Goal: Check status: Check status

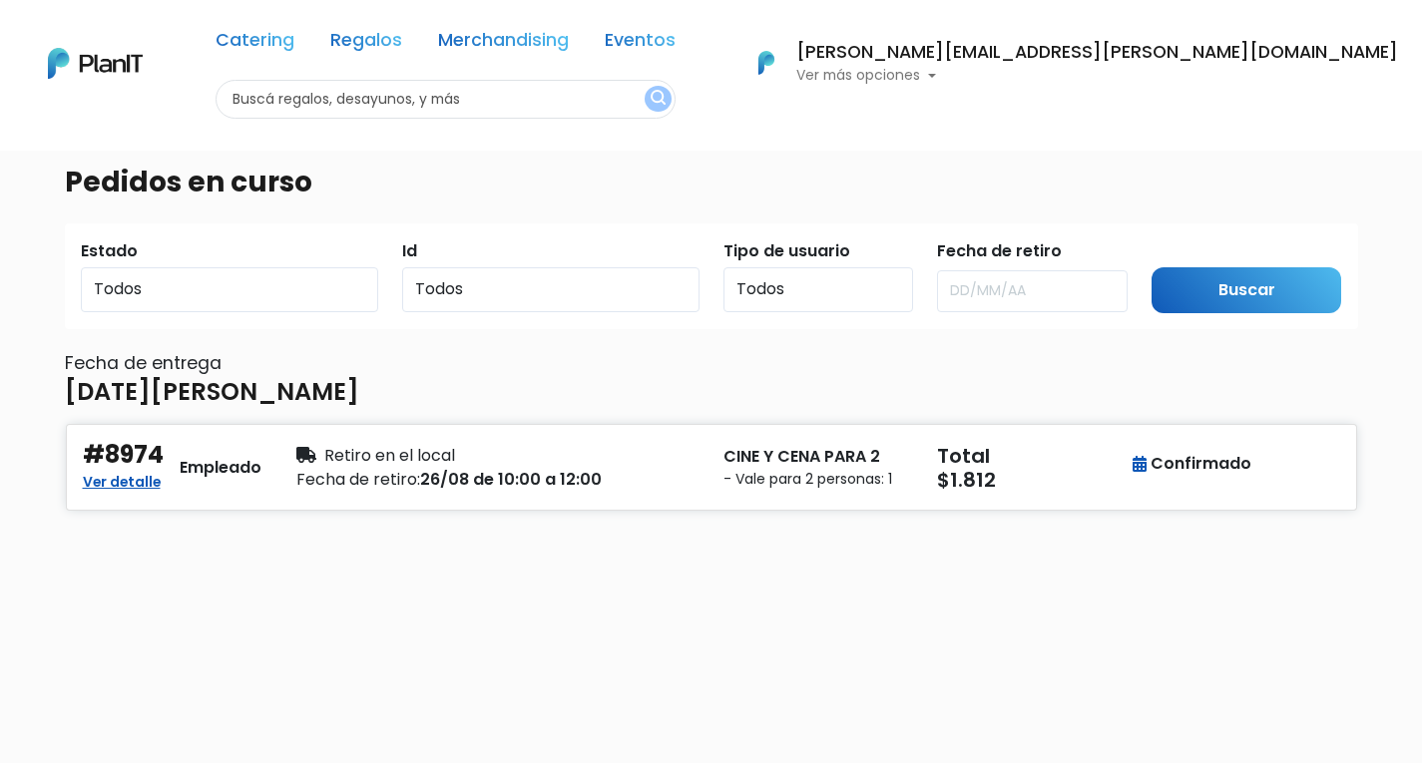
click at [1208, 78] on p "Ver más opciones" at bounding box center [1097, 76] width 602 height 14
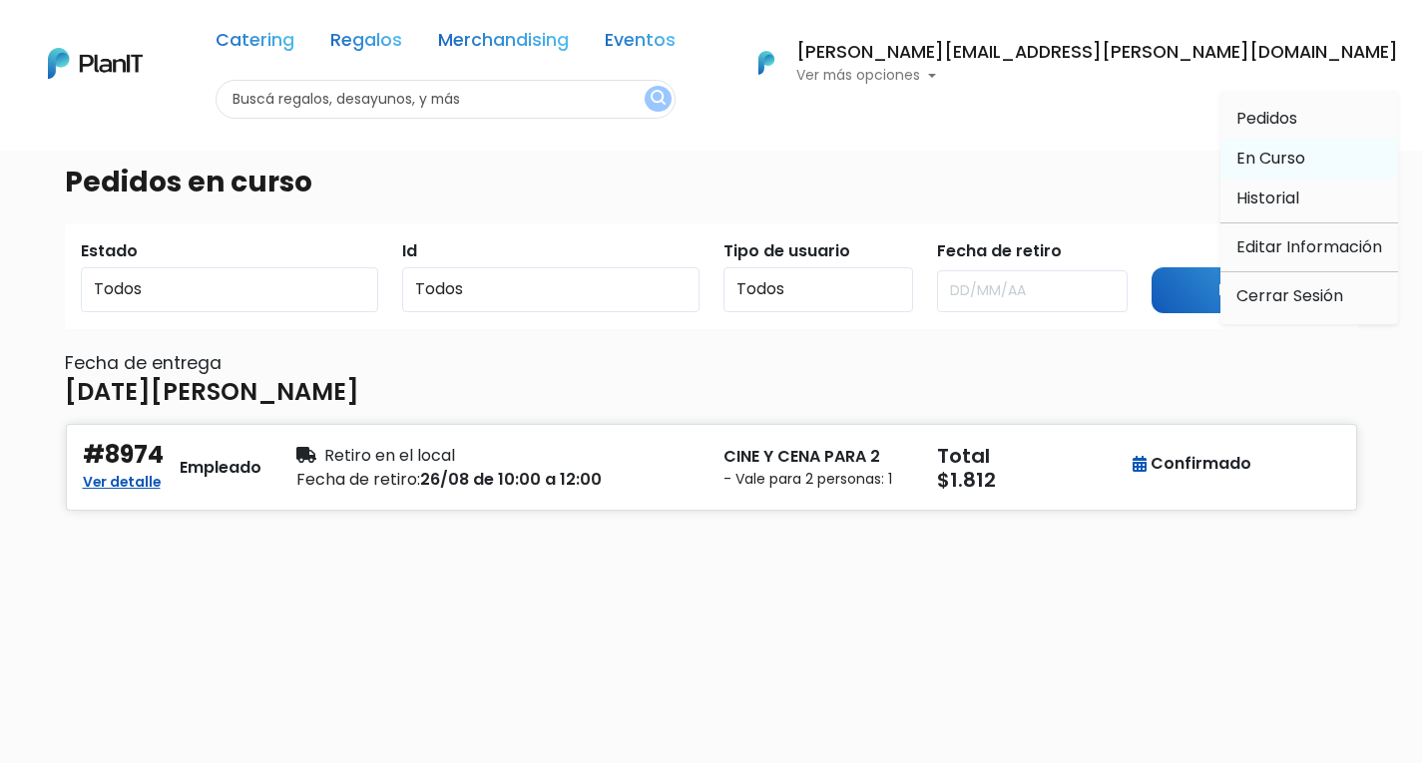
click at [1291, 161] on span "En Curso" at bounding box center [1270, 158] width 69 height 23
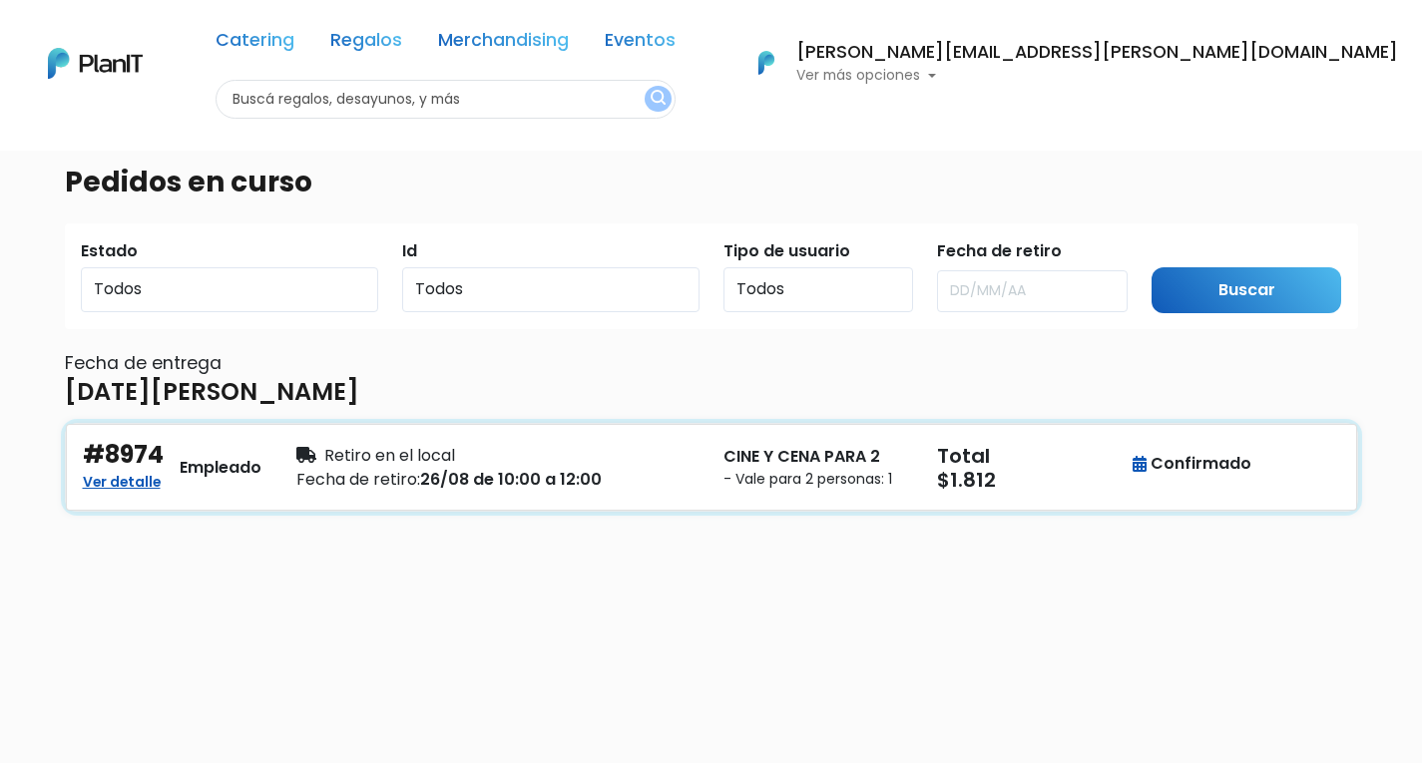
click at [831, 469] on small "- Vale para 2 personas: 1" at bounding box center [818, 479] width 190 height 21
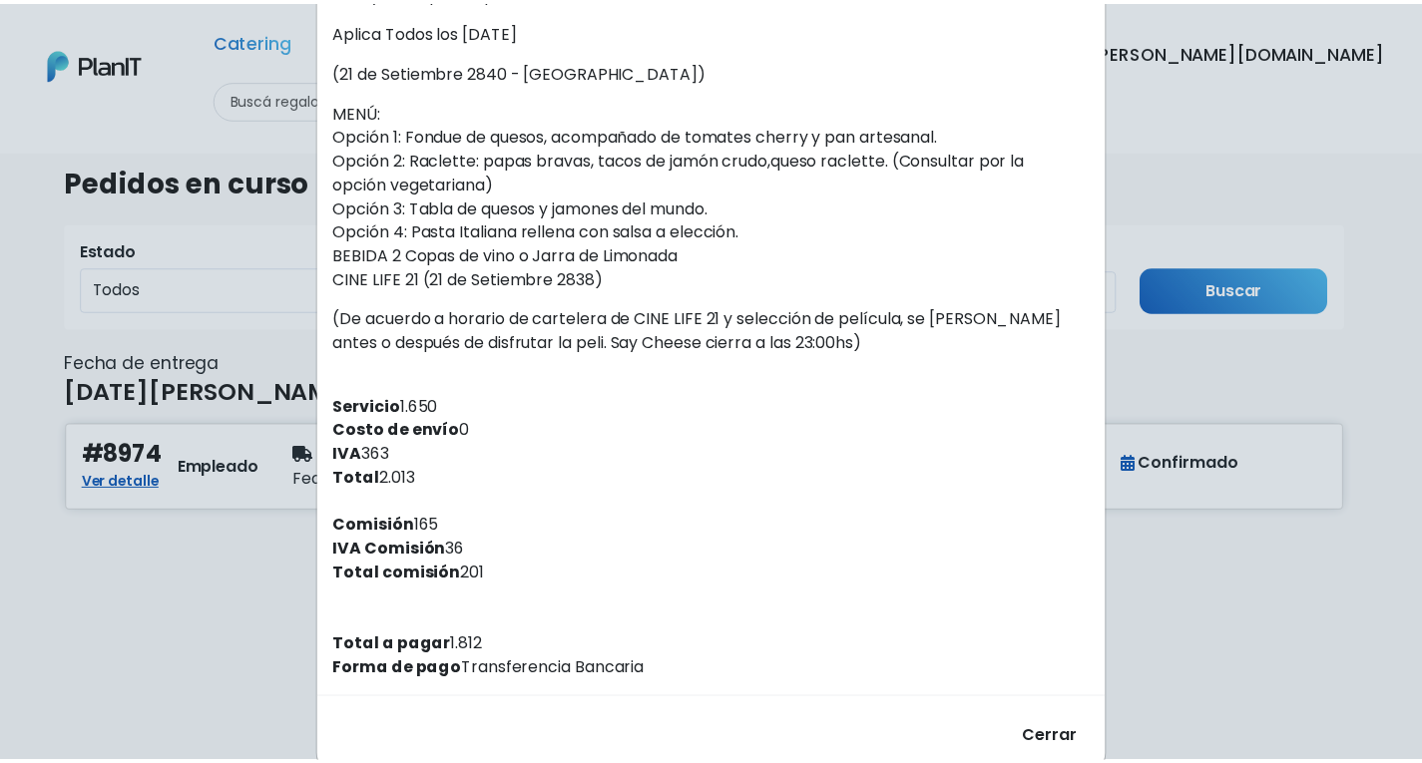
scroll to position [399, 0]
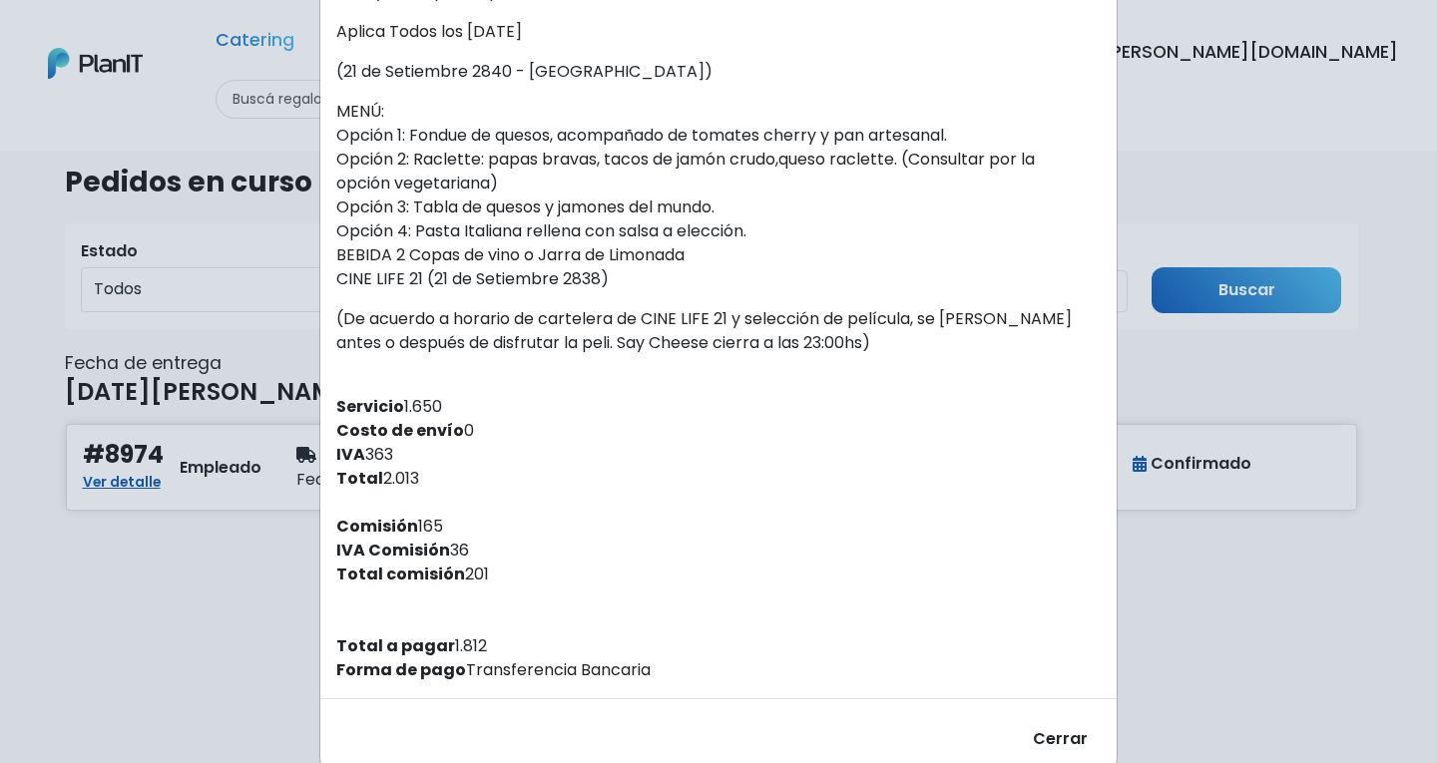
drag, startPoint x: 1166, startPoint y: 111, endPoint x: 1191, endPoint y: 352, distance: 242.7
click at [1166, 112] on div "Orden #8974 Recibiste un nuevo pedido de: Agustina ranales . Fecha del pedido 1…" at bounding box center [718, 381] width 1437 height 763
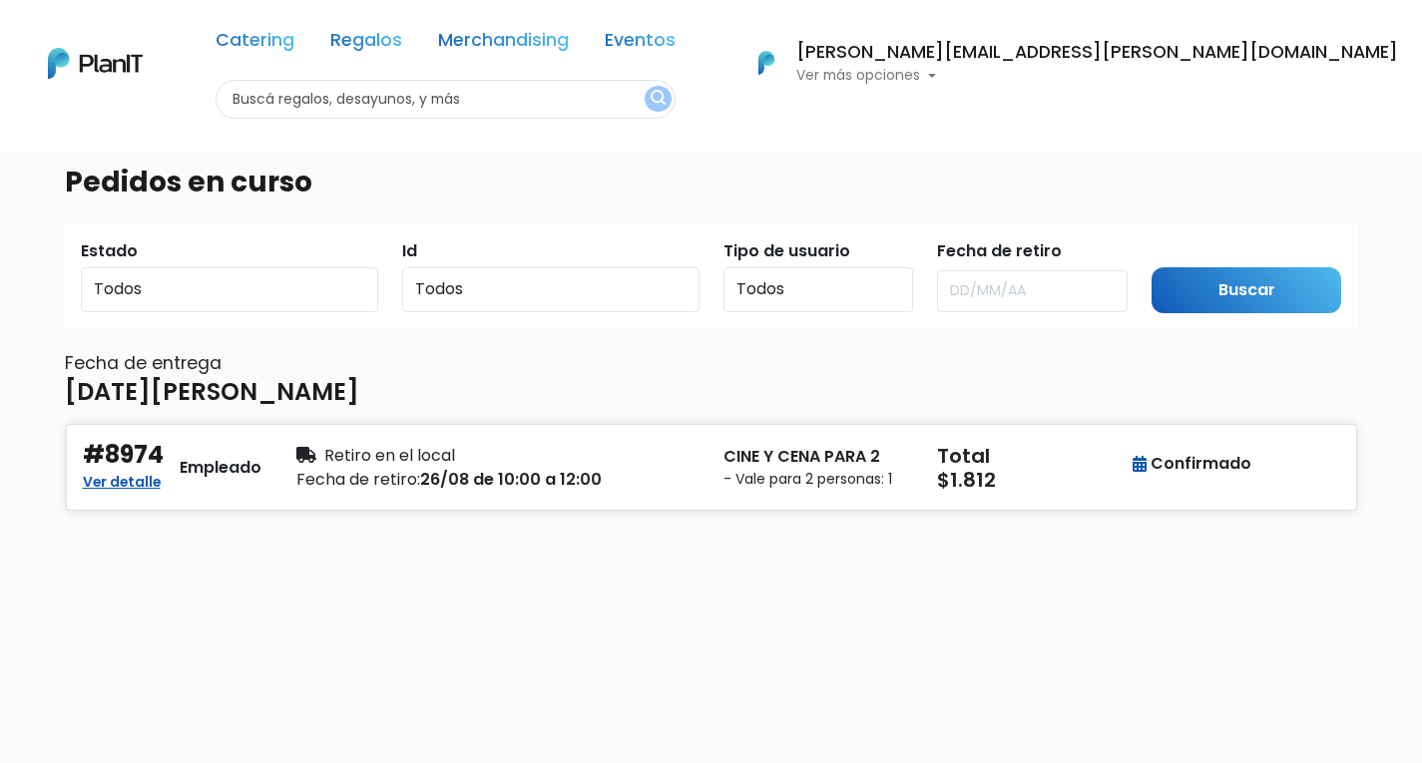
click at [1220, 68] on div "[PERSON_NAME][EMAIL_ADDRESS][PERSON_NAME][DOMAIN_NAME] Ver más opciones" at bounding box center [1097, 64] width 602 height 40
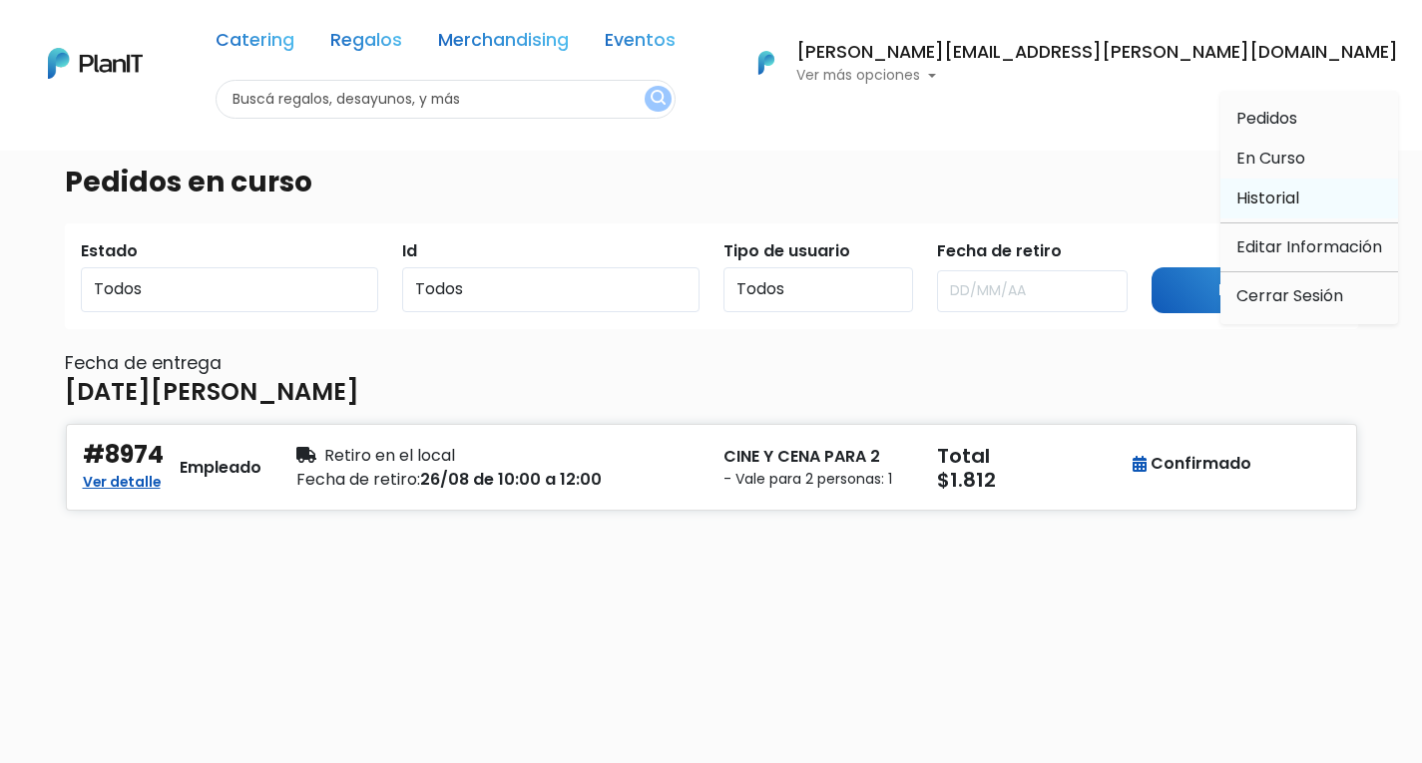
click at [1277, 202] on span "Historial" at bounding box center [1267, 198] width 63 height 23
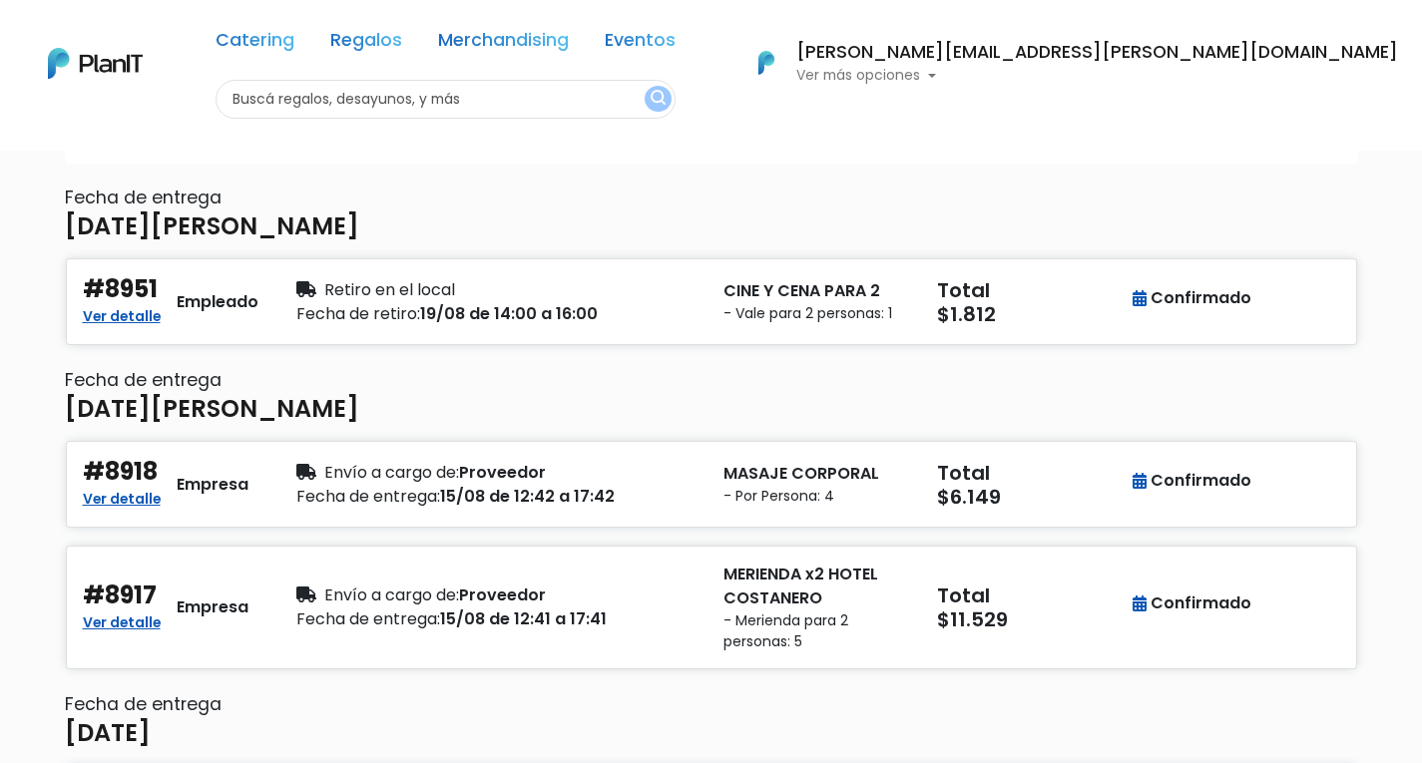
scroll to position [200, 0]
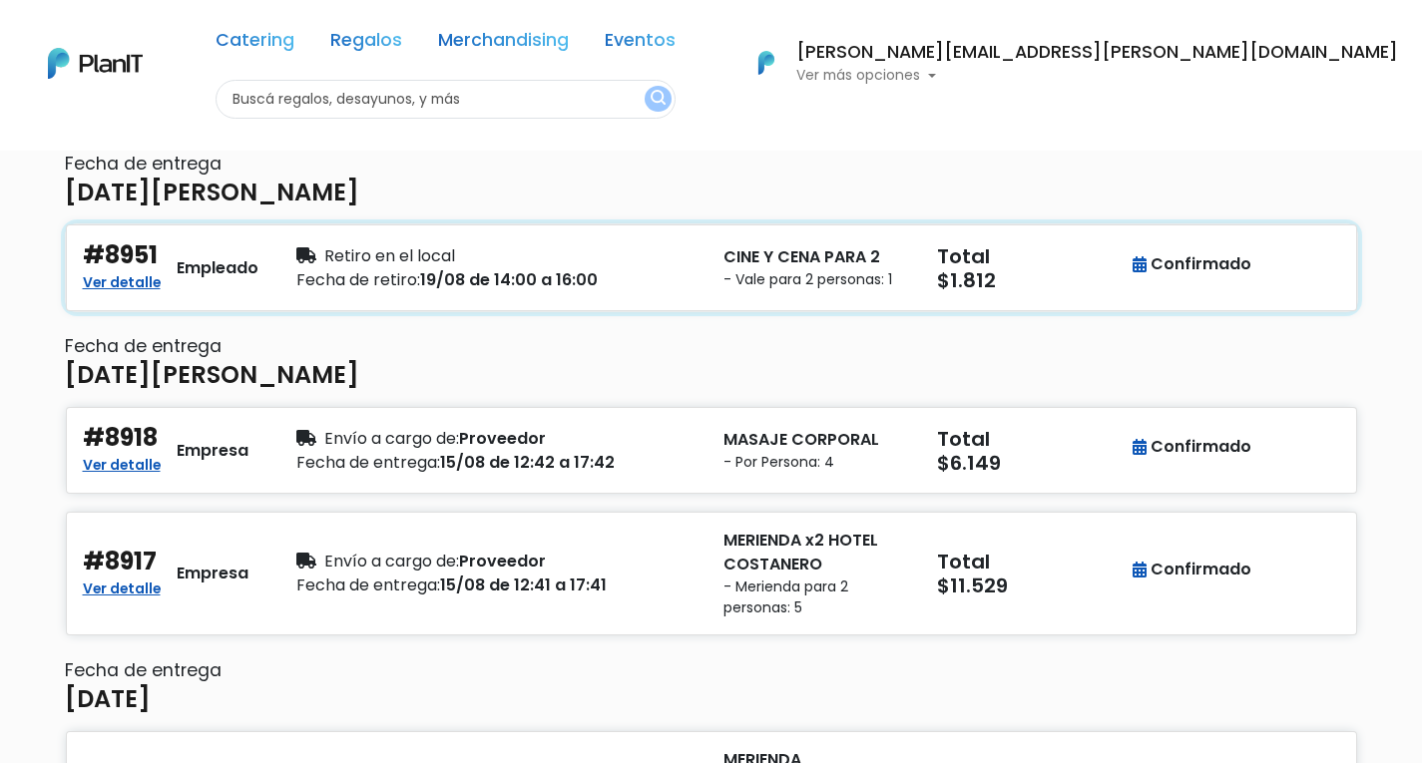
click at [681, 274] on div "Fecha de retiro: 19/08 de 14:00 a 16:00" at bounding box center [497, 280] width 403 height 24
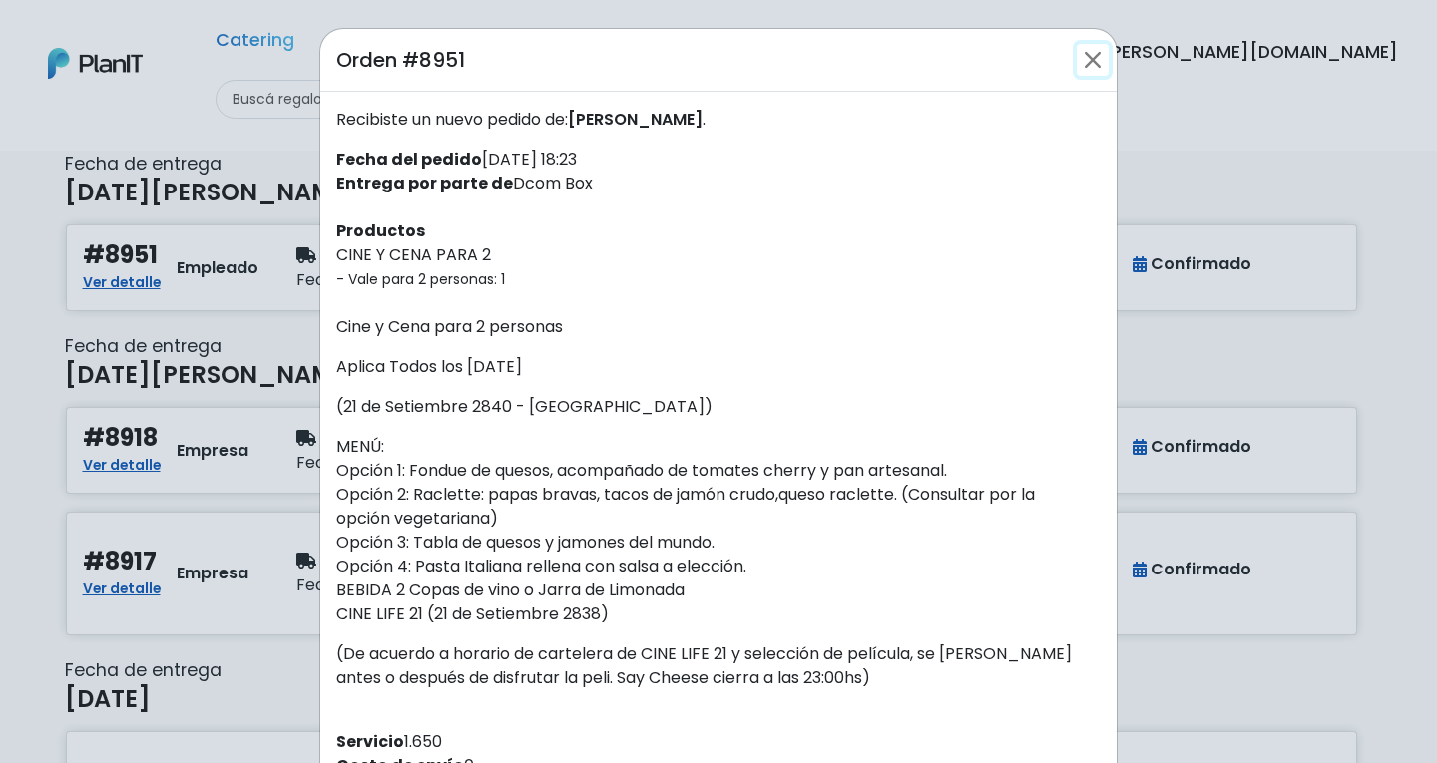
click at [1083, 53] on button "Close" at bounding box center [1092, 60] width 32 height 32
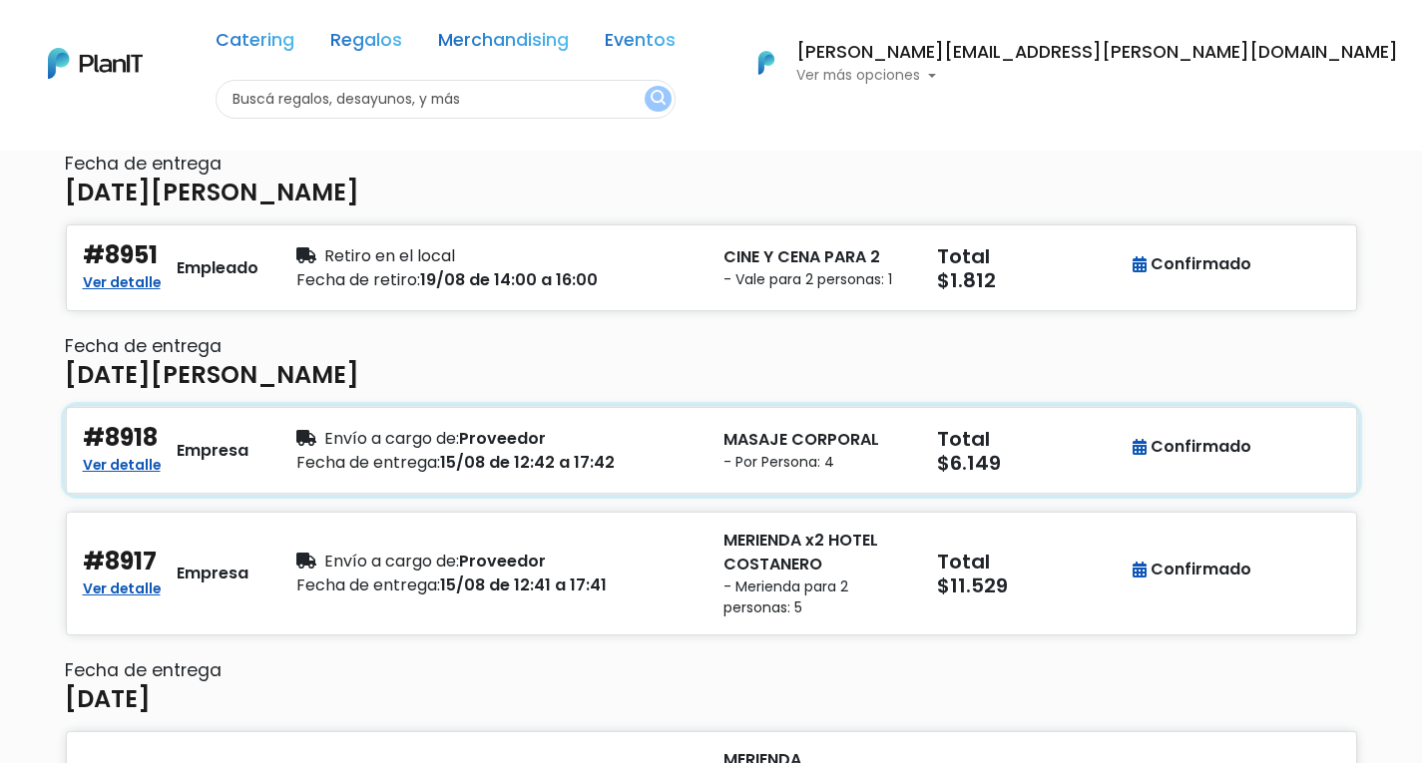
click at [688, 431] on div "Envío a cargo de: Proveedor" at bounding box center [497, 439] width 403 height 24
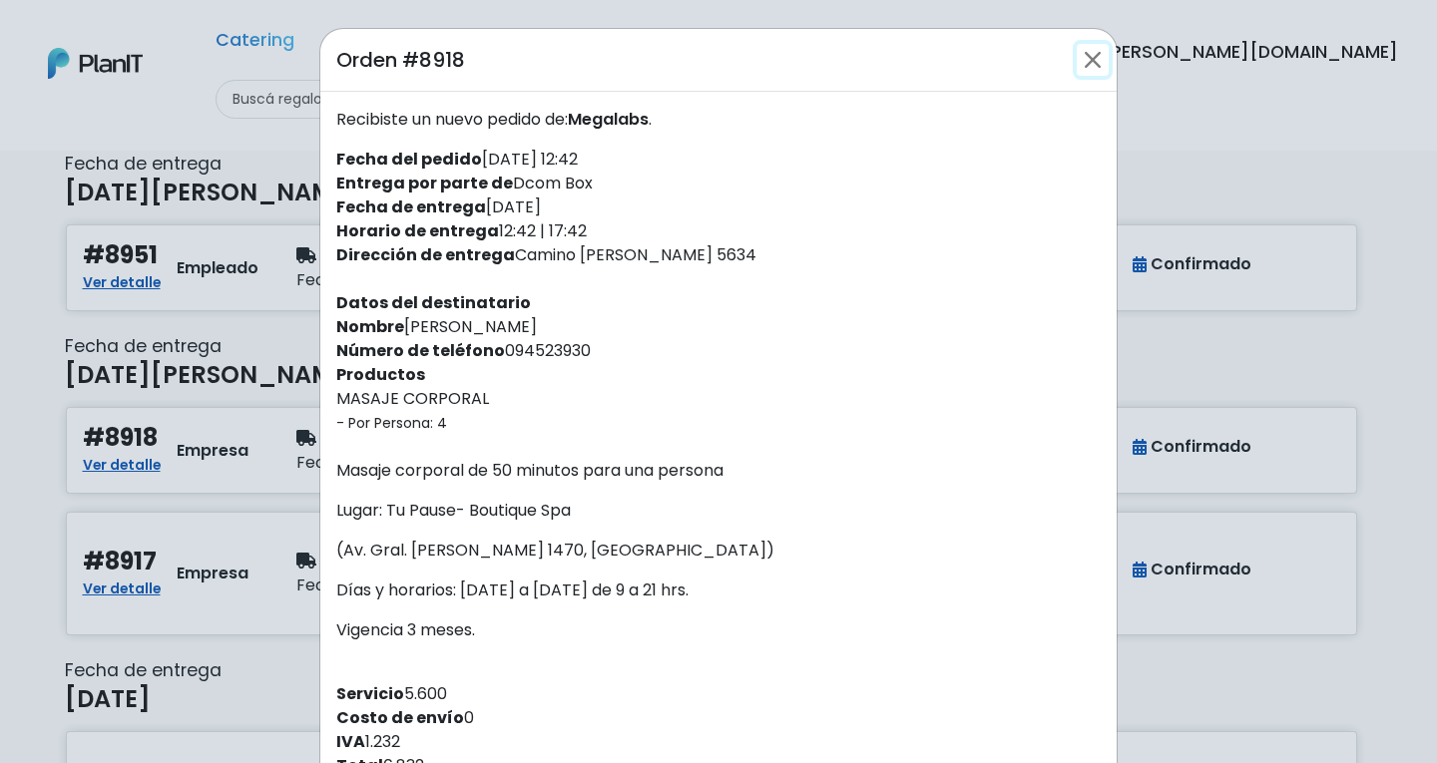
click at [1095, 60] on button "Close" at bounding box center [1092, 60] width 32 height 32
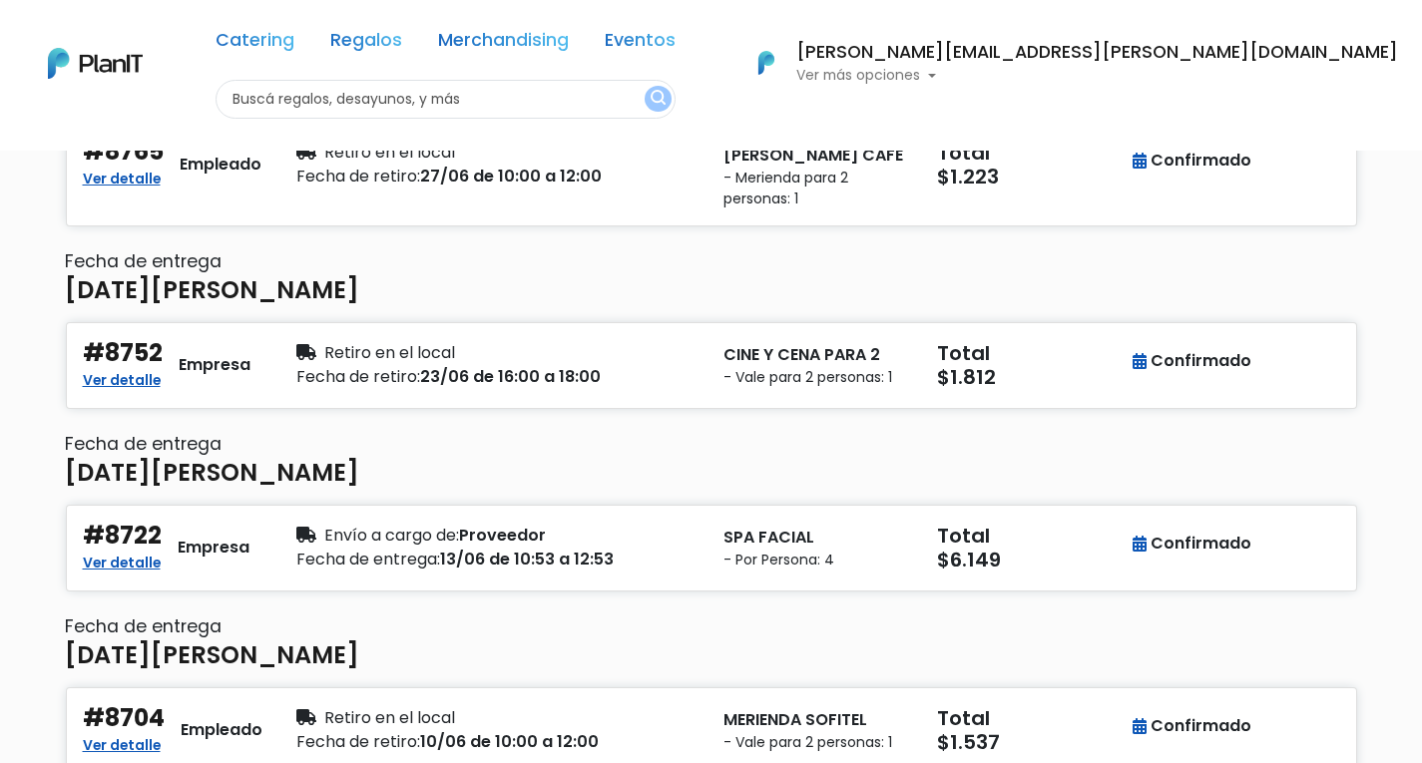
scroll to position [1397, 0]
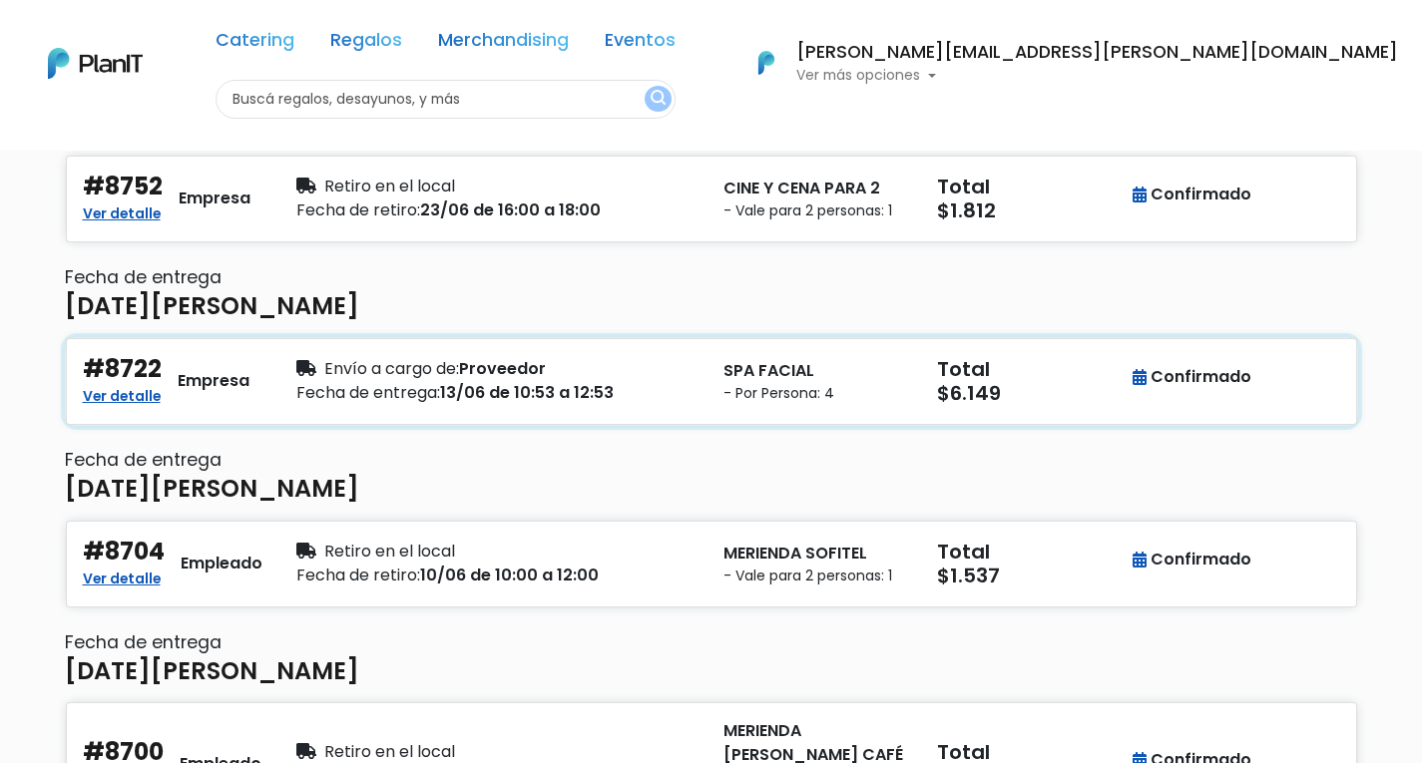
click at [807, 392] on small "- Por Persona: 4" at bounding box center [818, 393] width 190 height 21
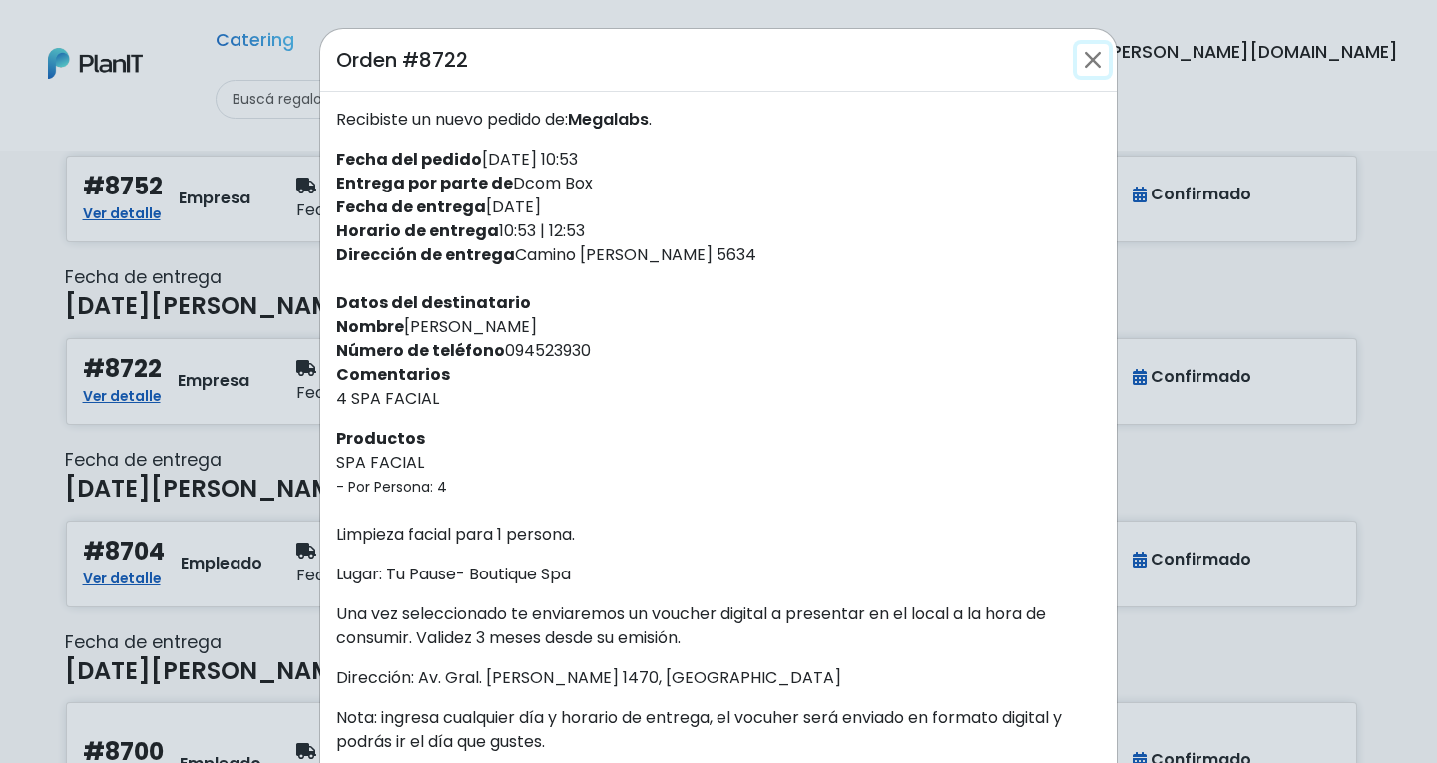
drag, startPoint x: 1071, startPoint y: 59, endPoint x: 1094, endPoint y: 111, distance: 56.7
click at [1076, 59] on button "Close" at bounding box center [1092, 60] width 32 height 32
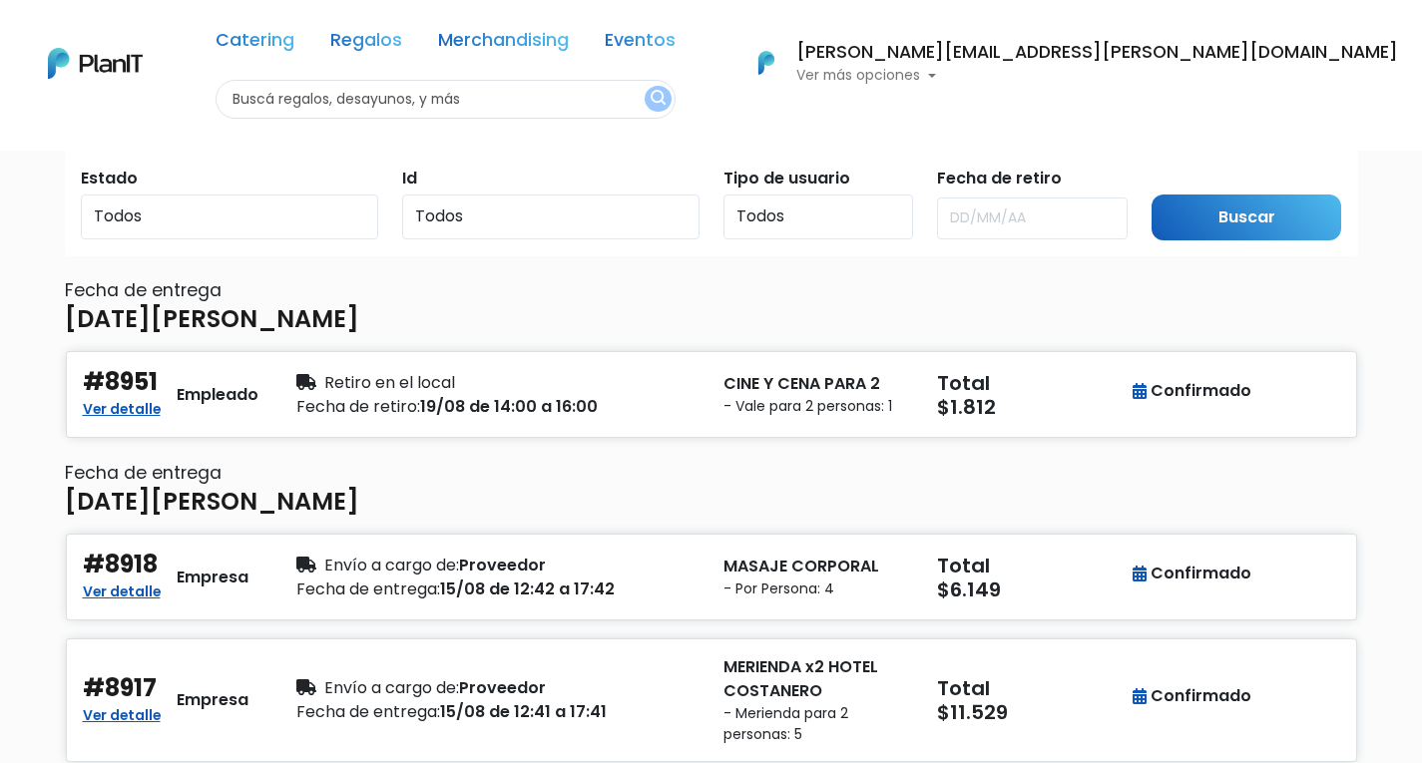
scroll to position [0, 0]
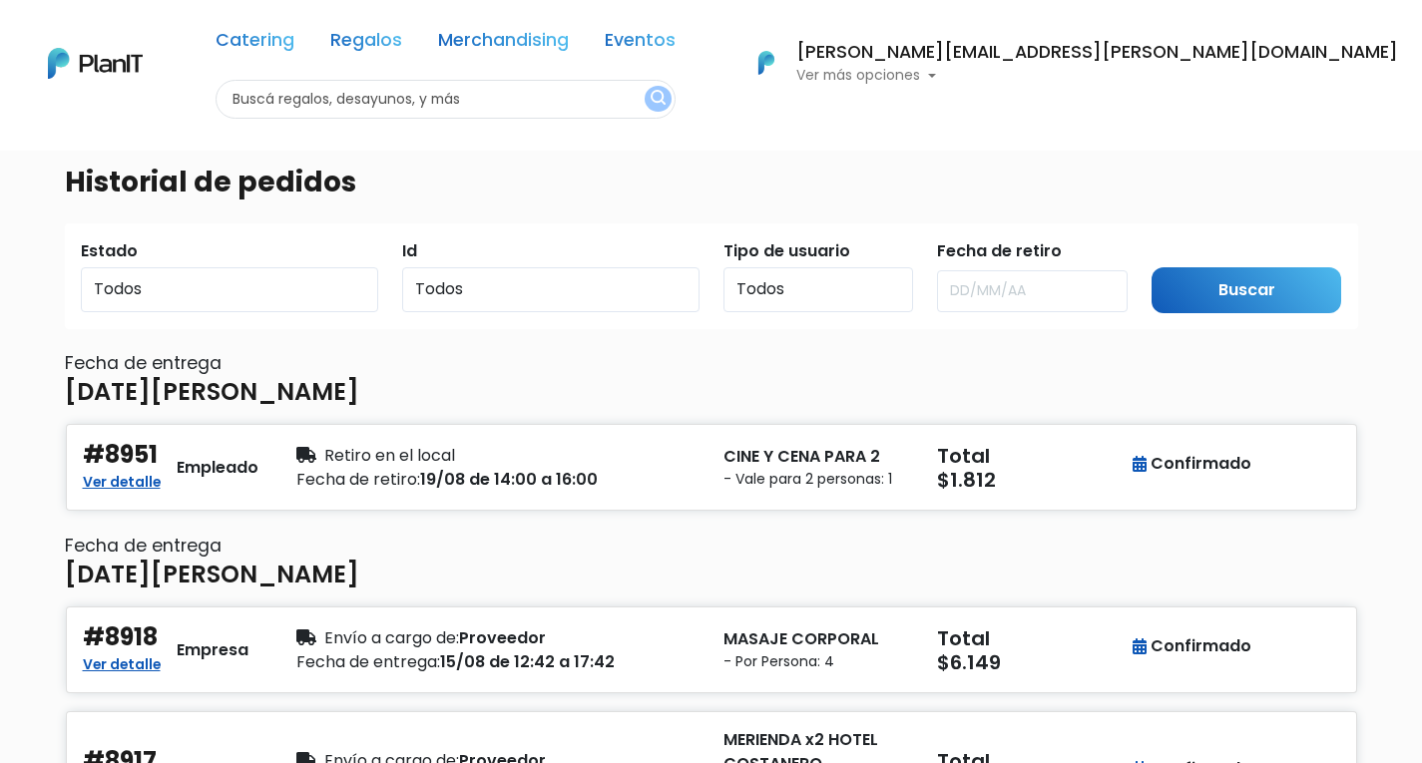
click at [1208, 70] on p "Ver más opciones" at bounding box center [1097, 76] width 602 height 14
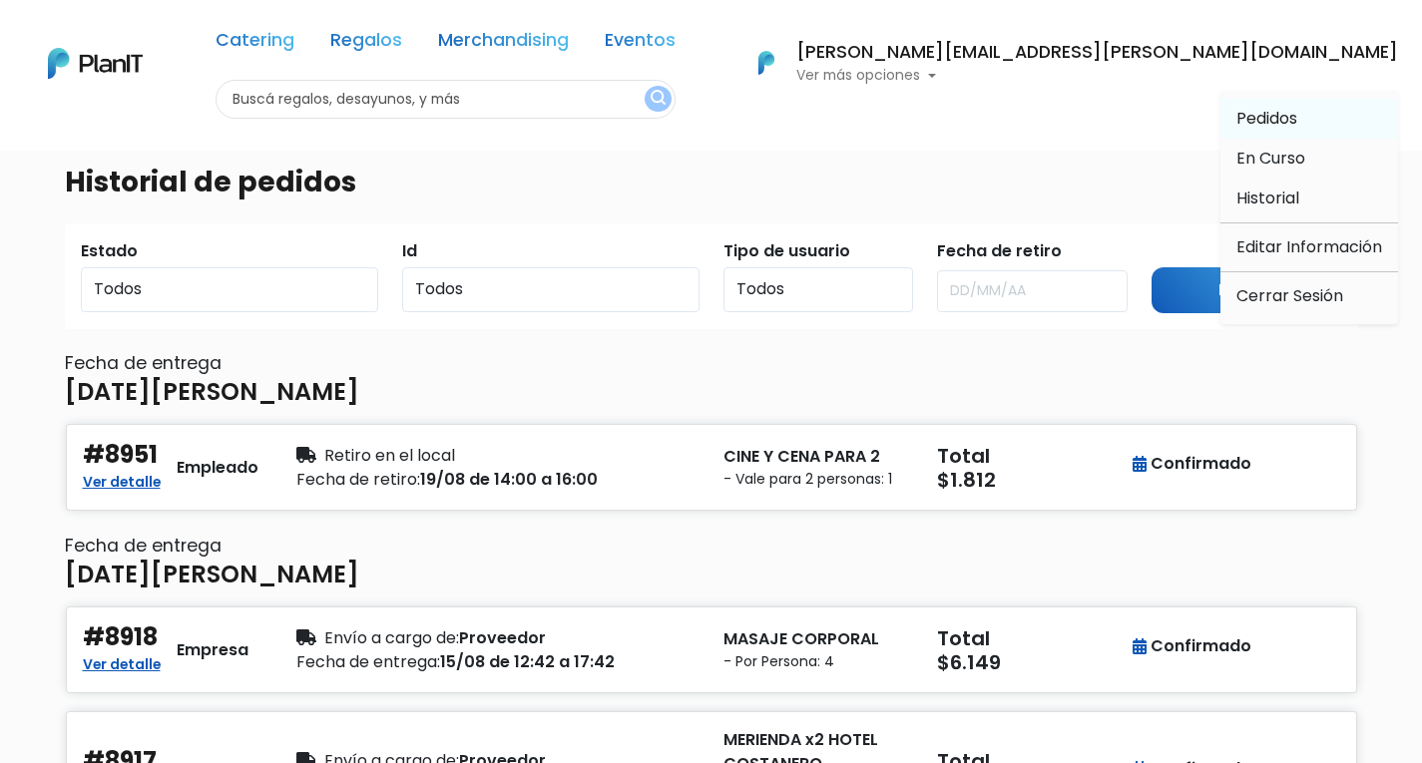
click at [1244, 113] on span "Pedidos" at bounding box center [1266, 118] width 61 height 23
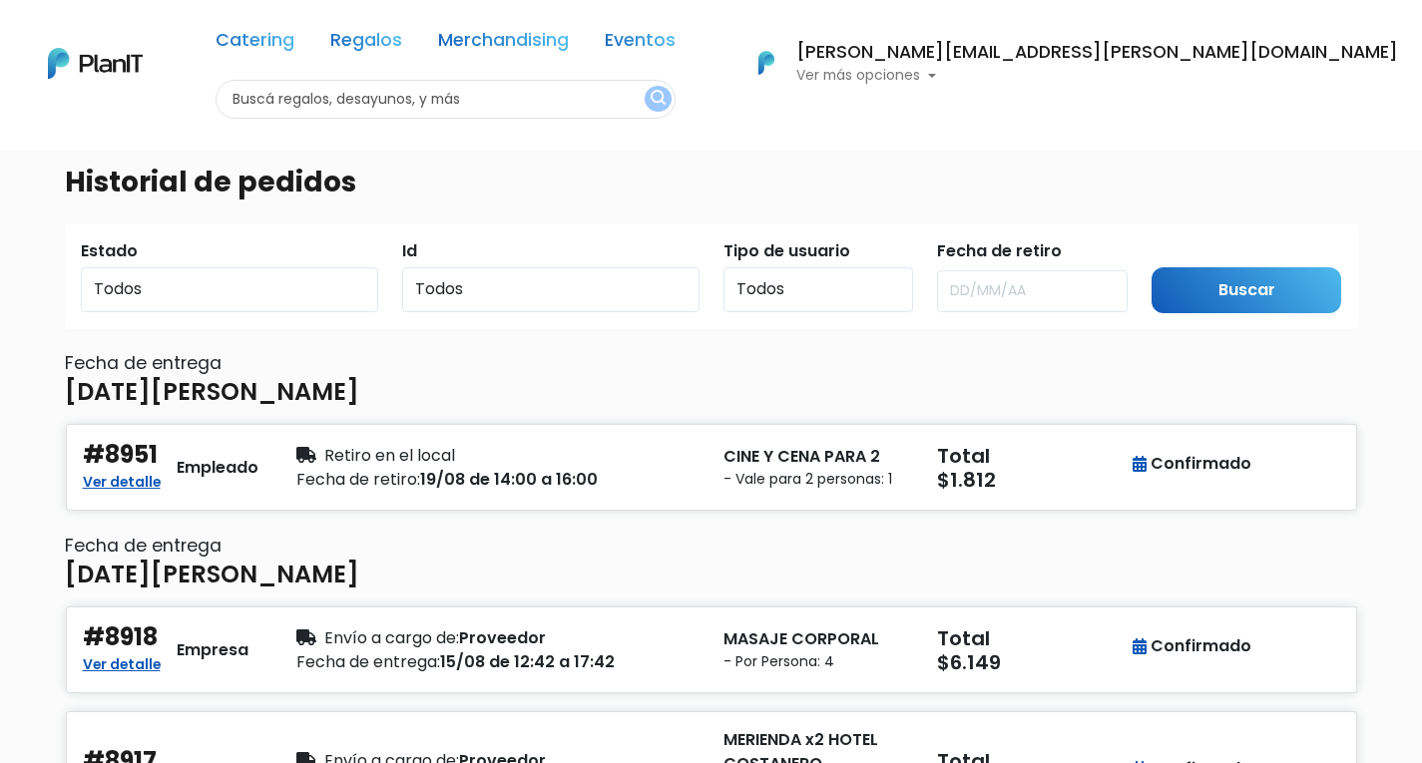
click at [1220, 78] on p "Ver más opciones" at bounding box center [1097, 76] width 602 height 14
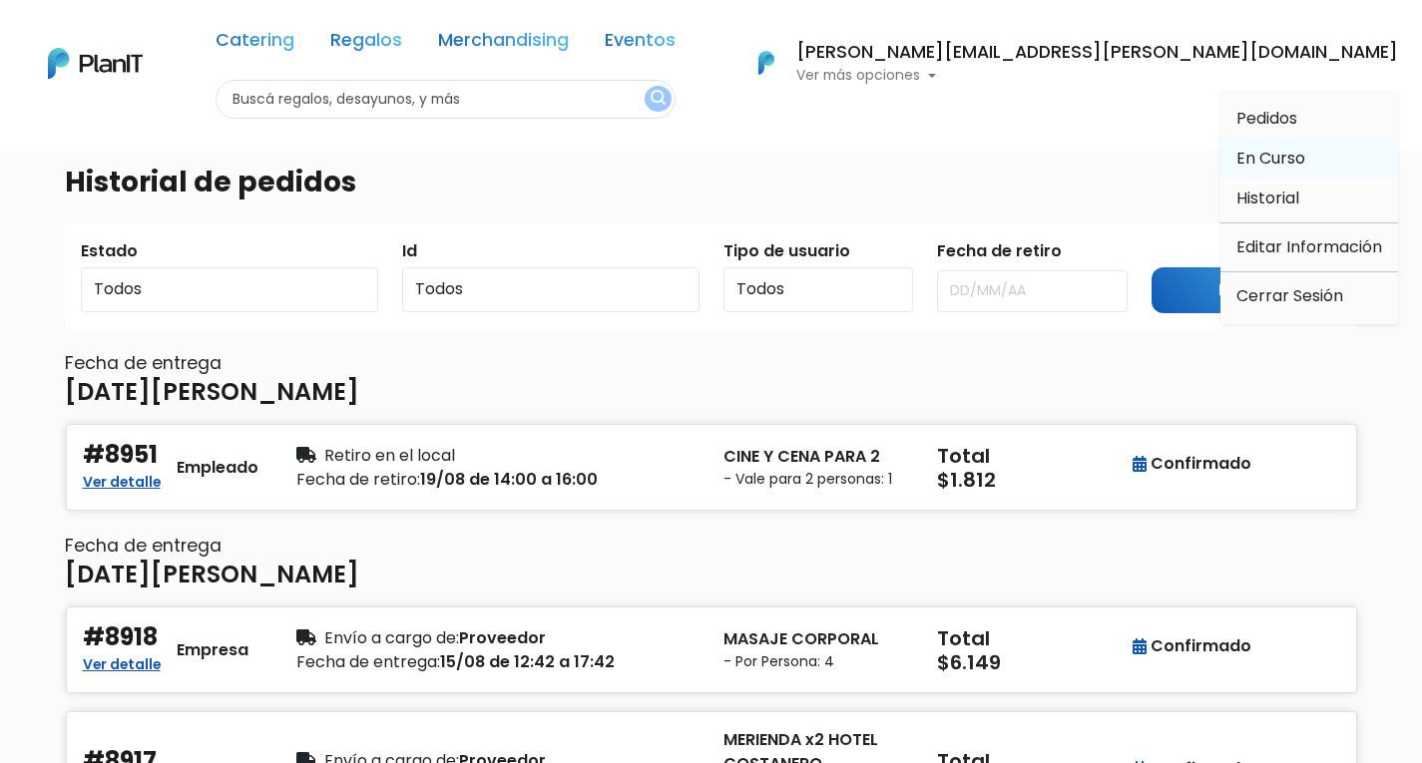
click at [1265, 161] on span "En Curso" at bounding box center [1270, 158] width 69 height 23
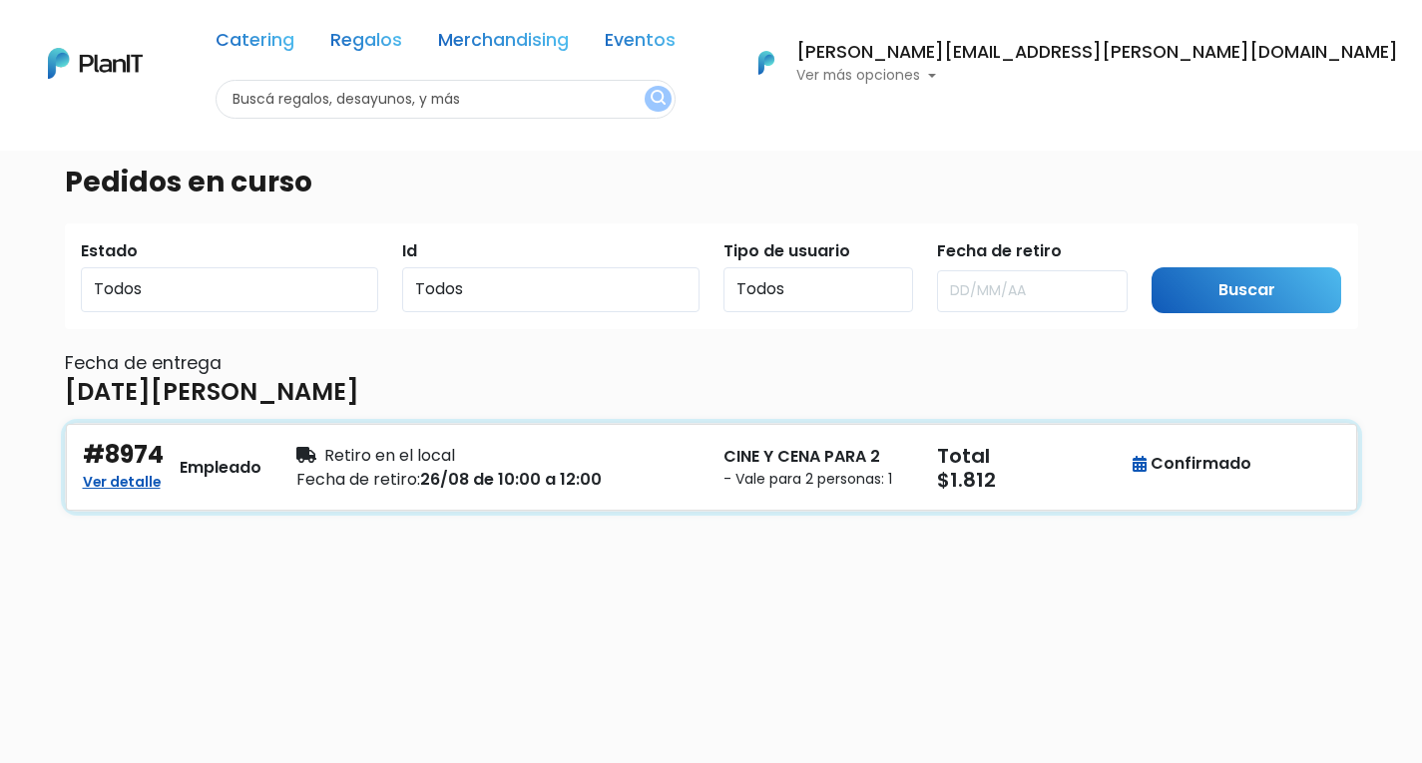
click at [716, 467] on div "CINE Y CENA PARA 2 - Vale para 2 personas: 1" at bounding box center [817, 467] width 213 height 53
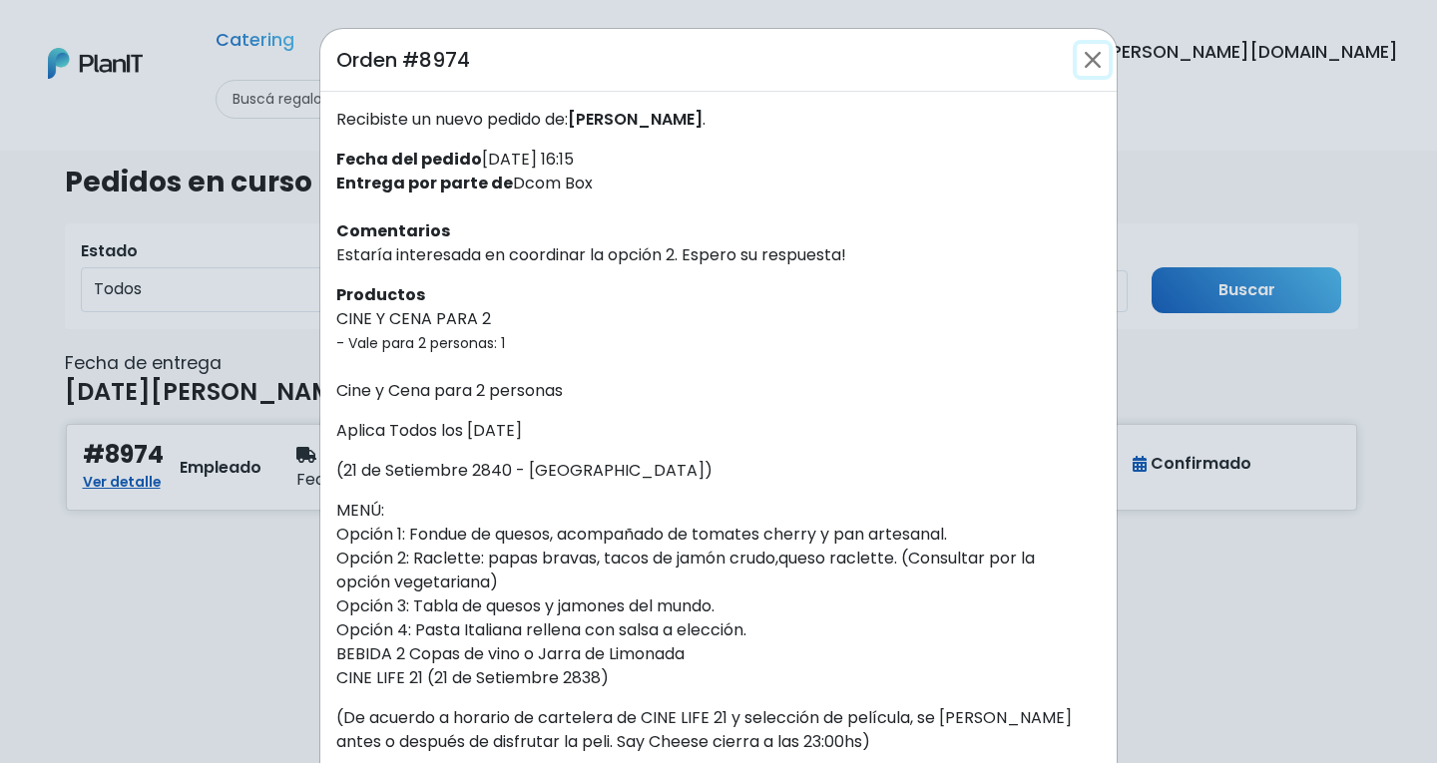
click at [1077, 65] on button "Close" at bounding box center [1092, 60] width 32 height 32
